Goal: Transaction & Acquisition: Purchase product/service

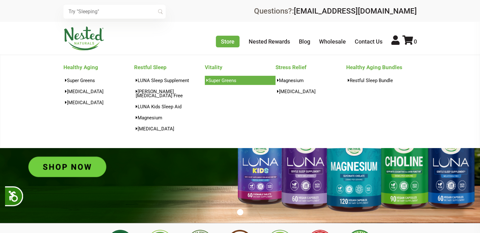
click at [226, 78] on link "Super Greens" at bounding box center [240, 80] width 71 height 9
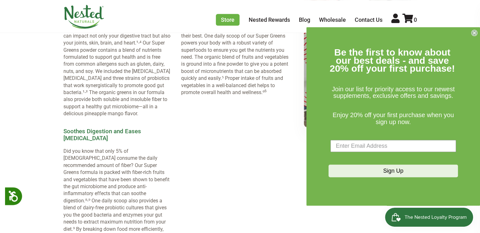
scroll to position [631, 0]
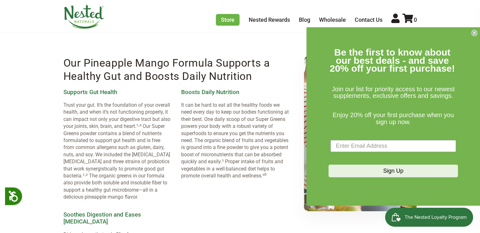
click at [474, 31] on circle "Close dialog" at bounding box center [475, 33] width 6 height 6
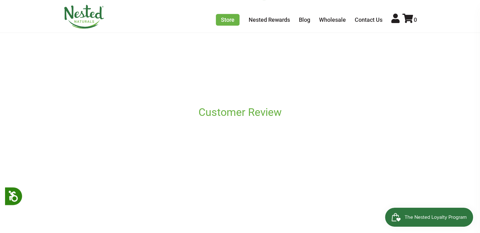
scroll to position [253, 0]
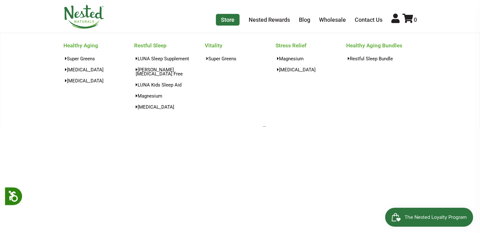
click at [222, 24] on link "Store" at bounding box center [228, 20] width 24 height 12
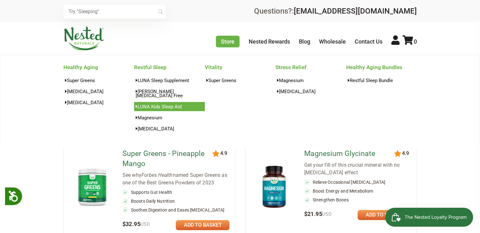
click at [157, 102] on link "LUNA Kids Sleep Aid" at bounding box center [169, 106] width 71 height 9
